Goal: Information Seeking & Learning: Learn about a topic

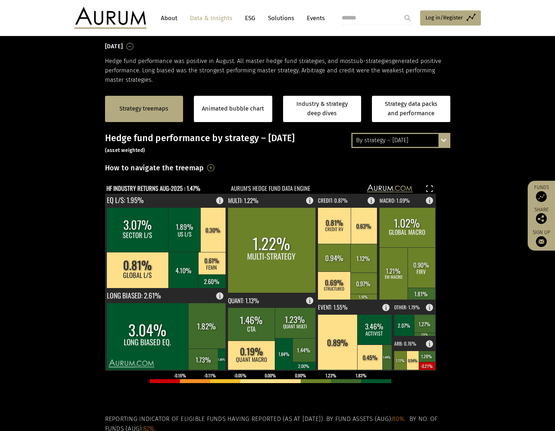
scroll to position [72, 0]
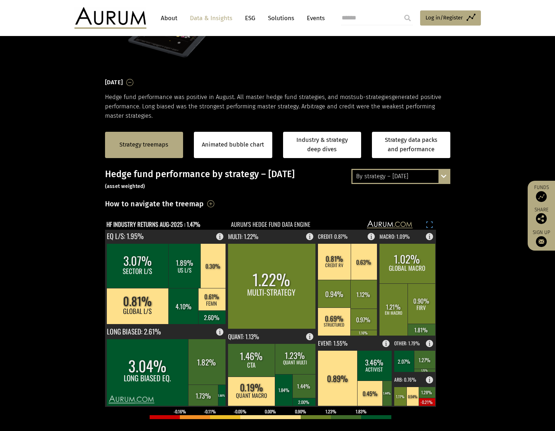
click at [427, 223] on rect at bounding box center [429, 224] width 9 height 9
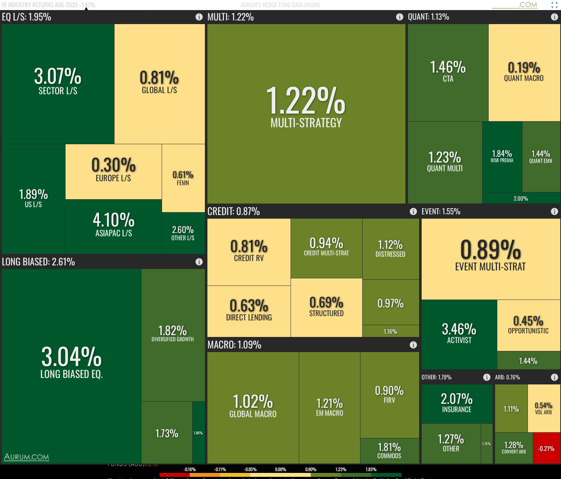
click at [554, 7] on rect at bounding box center [554, 5] width 9 height 9
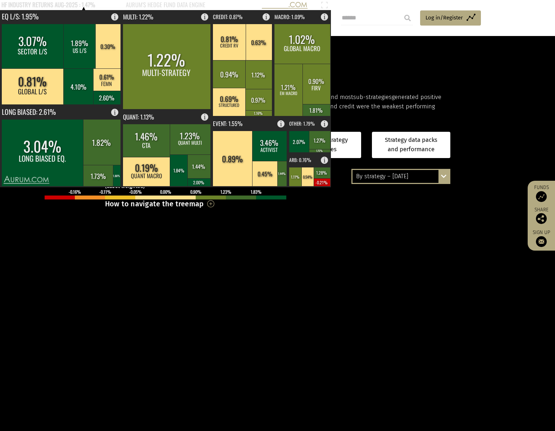
scroll to position [180, 0]
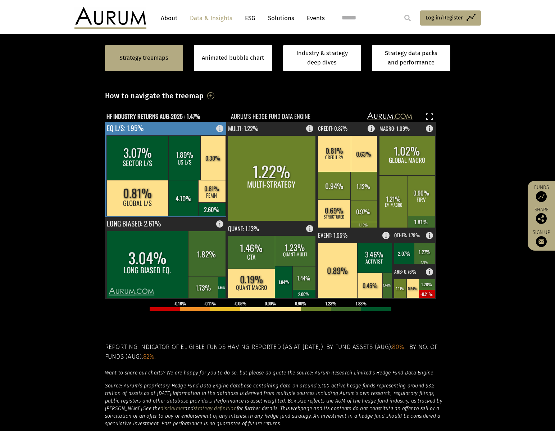
click at [133, 155] on rect at bounding box center [137, 157] width 63 height 45
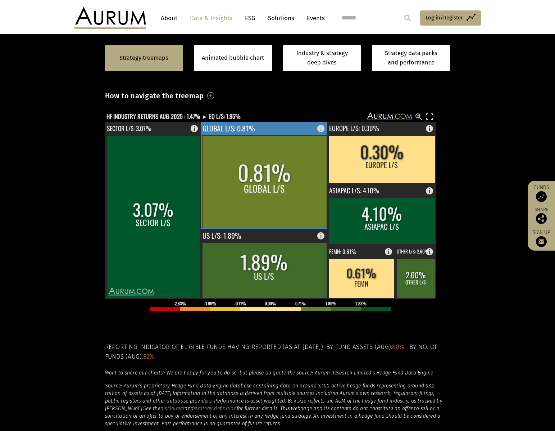
click at [258, 191] on rect at bounding box center [264, 181] width 124 height 92
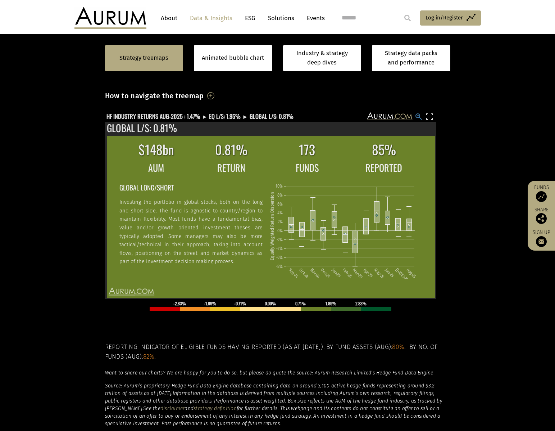
click at [420, 117] on rect at bounding box center [418, 116] width 9 height 9
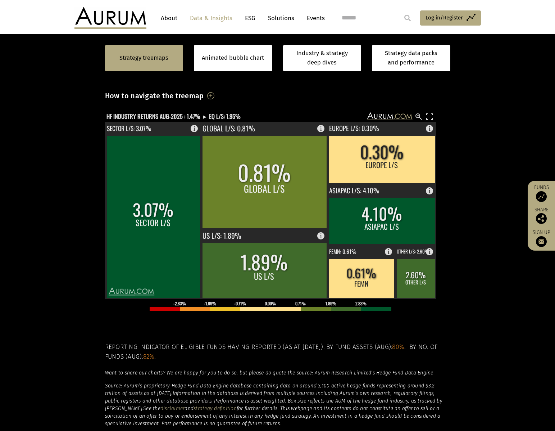
click at [417, 114] on rect at bounding box center [418, 116] width 9 height 9
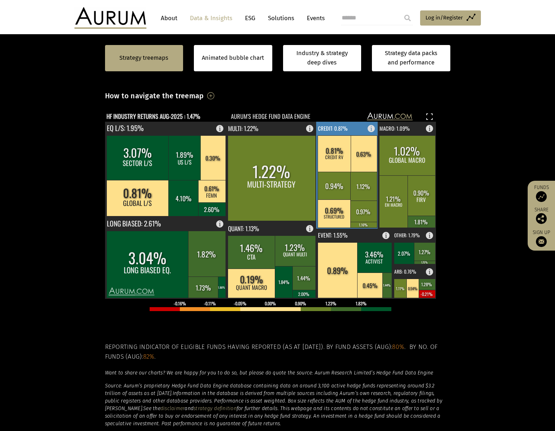
click at [358, 187] on rect at bounding box center [363, 186] width 27 height 29
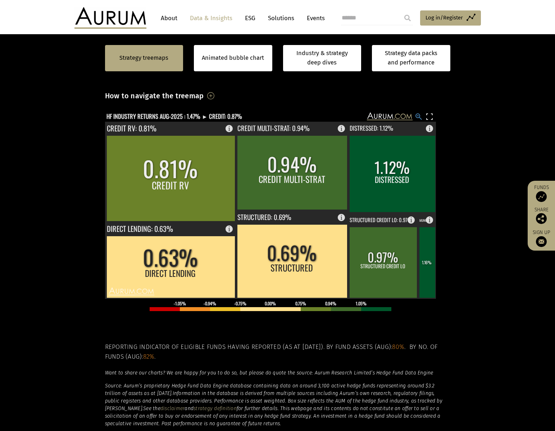
click at [419, 115] on rect at bounding box center [418, 116] width 9 height 9
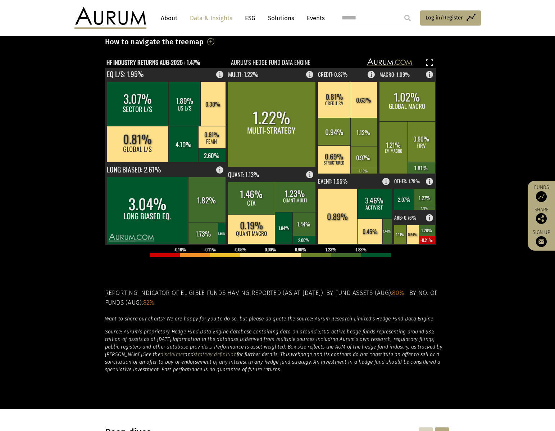
scroll to position [54, 0]
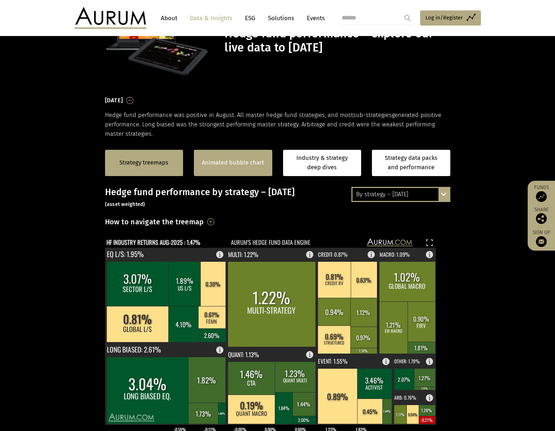
click at [247, 166] on link "Animated bubble chart" at bounding box center [233, 162] width 62 height 9
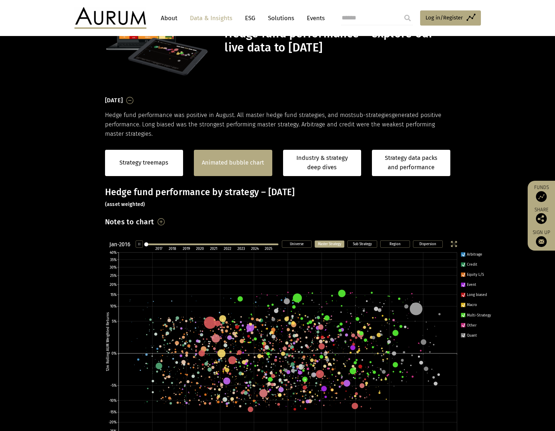
scroll to position [65, 0]
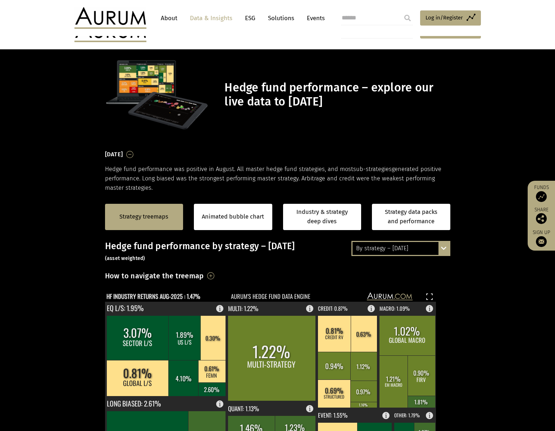
scroll to position [109, 0]
